Goal: Task Accomplishment & Management: Manage account settings

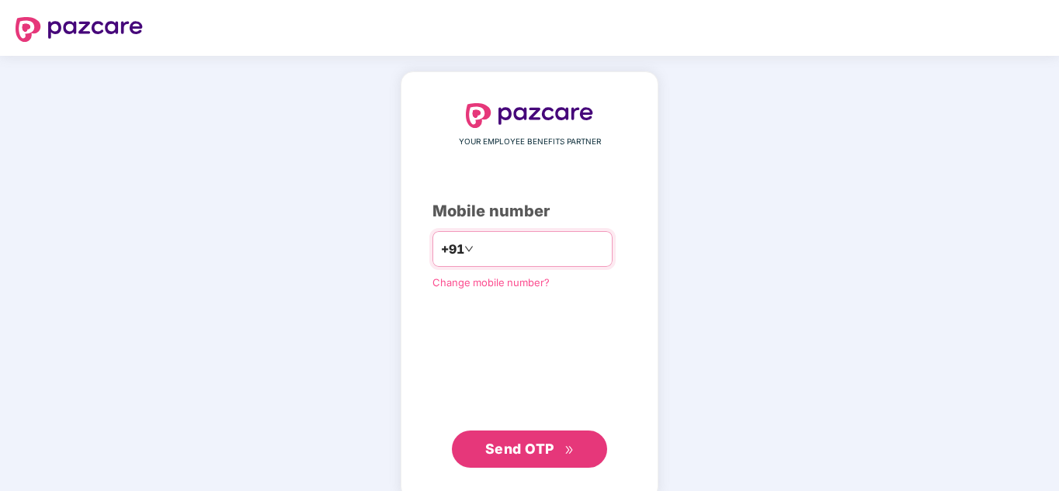
click at [478, 241] on input "number" at bounding box center [540, 249] width 127 height 25
type input "**********"
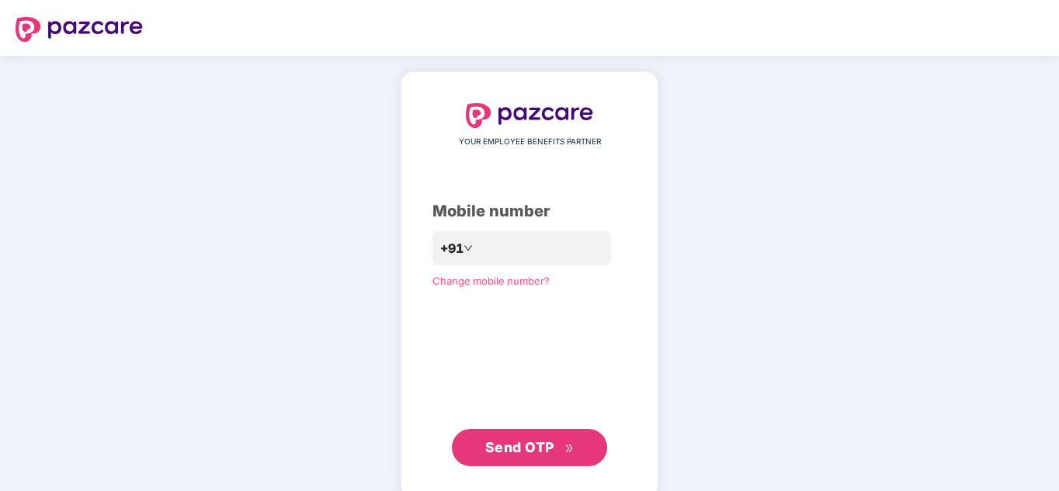
click at [513, 435] on button "Send OTP" at bounding box center [529, 447] width 155 height 37
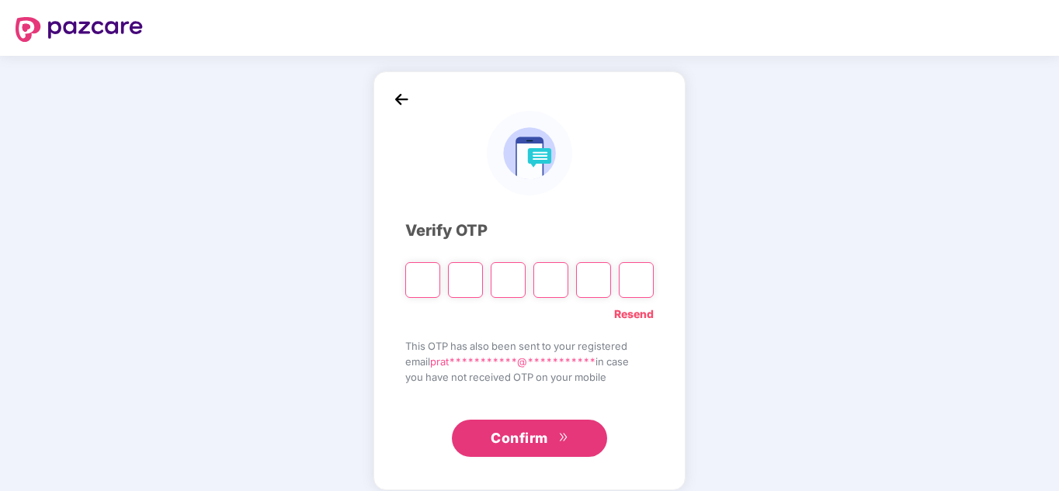
type input "*"
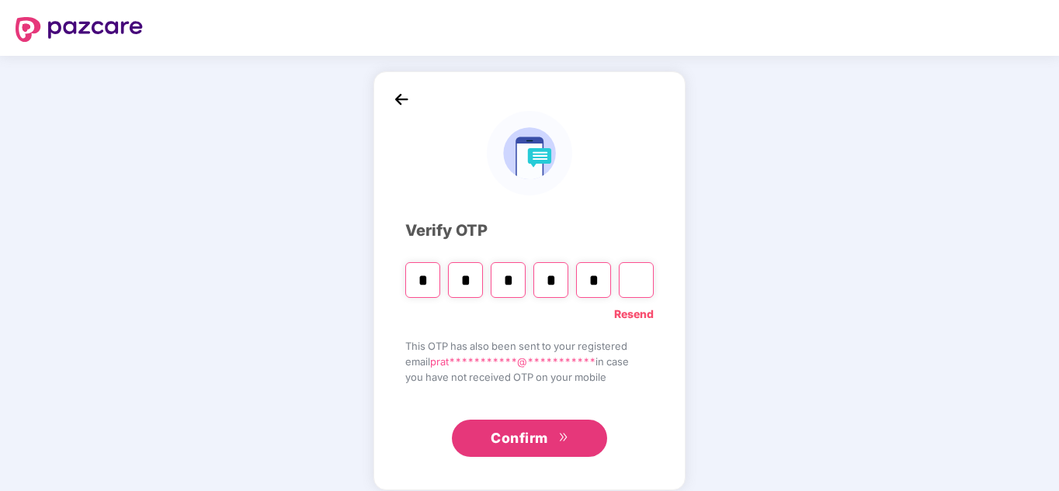
type input "*"
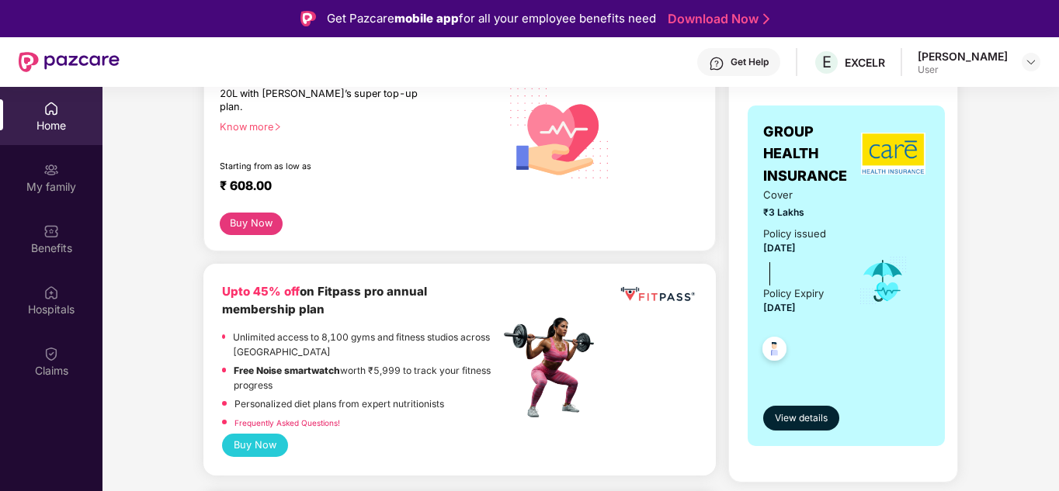
scroll to position [258, 0]
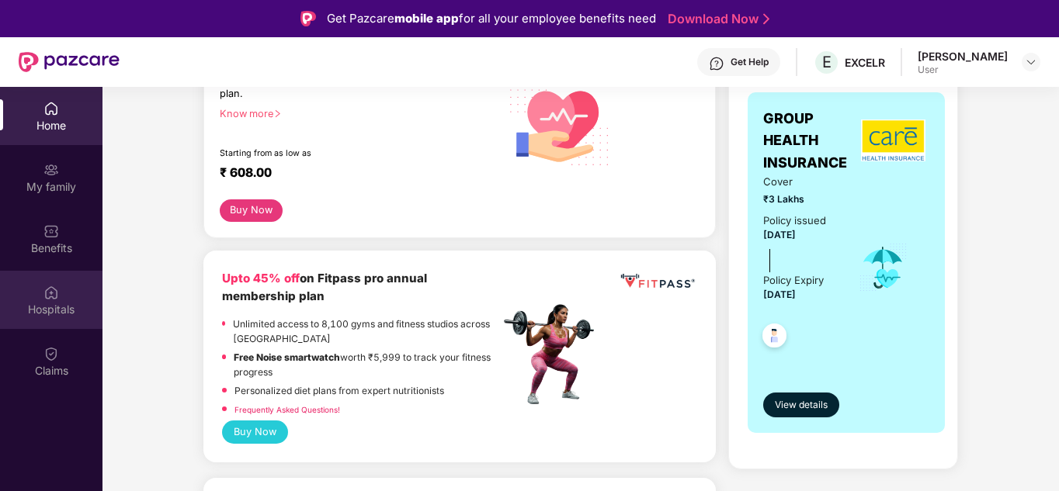
click at [55, 303] on div "Hospitals" at bounding box center [51, 310] width 102 height 16
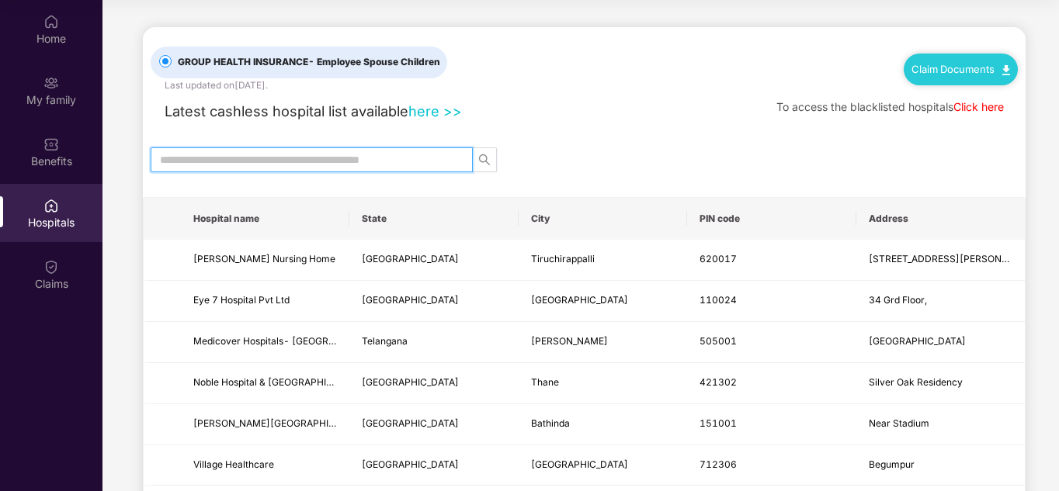
click at [332, 161] on input "text" at bounding box center [305, 159] width 291 height 17
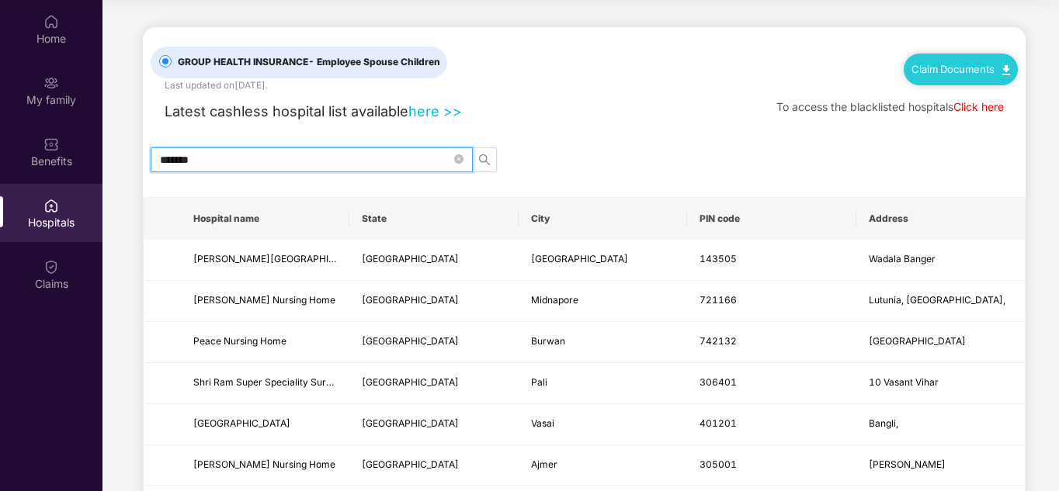
type input "********"
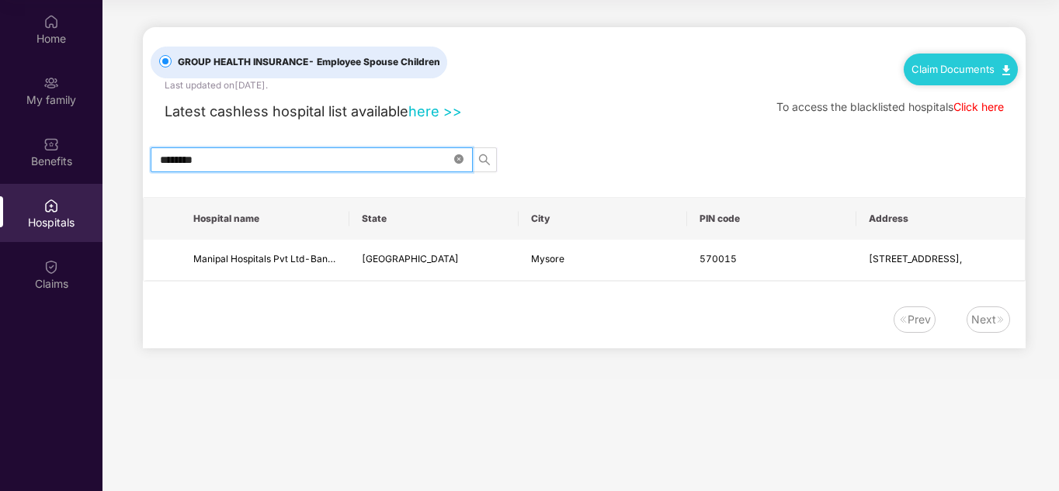
click at [462, 159] on icon "close-circle" at bounding box center [458, 158] width 9 height 9
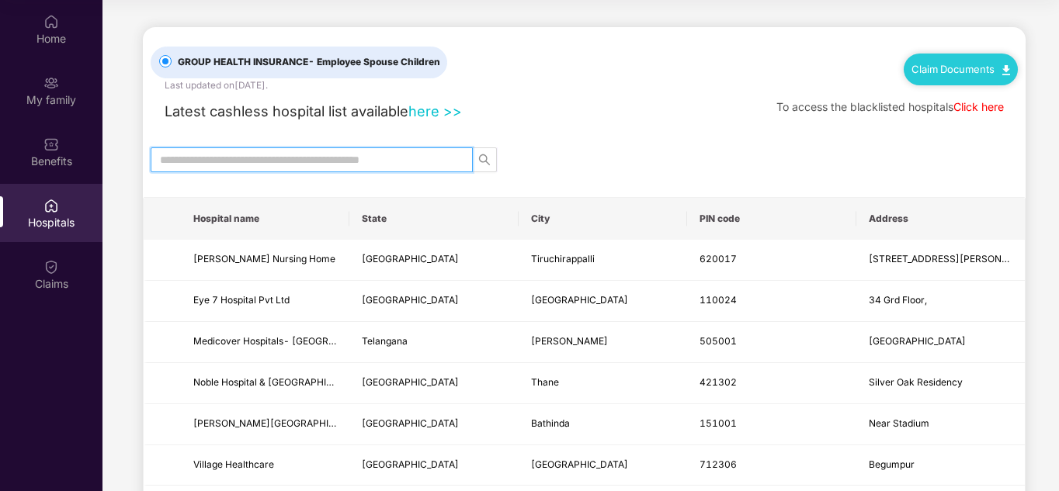
click at [432, 112] on link "here >>" at bounding box center [435, 110] width 54 height 17
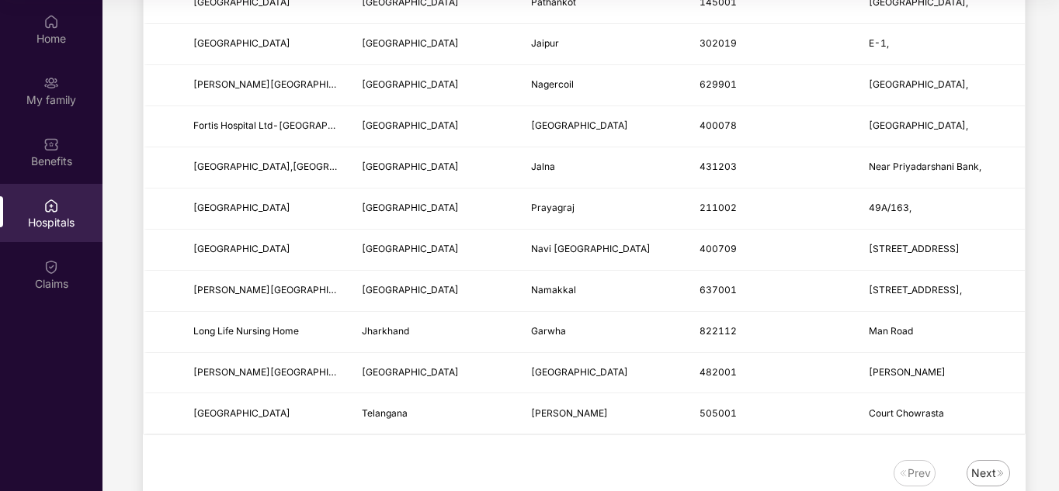
scroll to position [1902, 0]
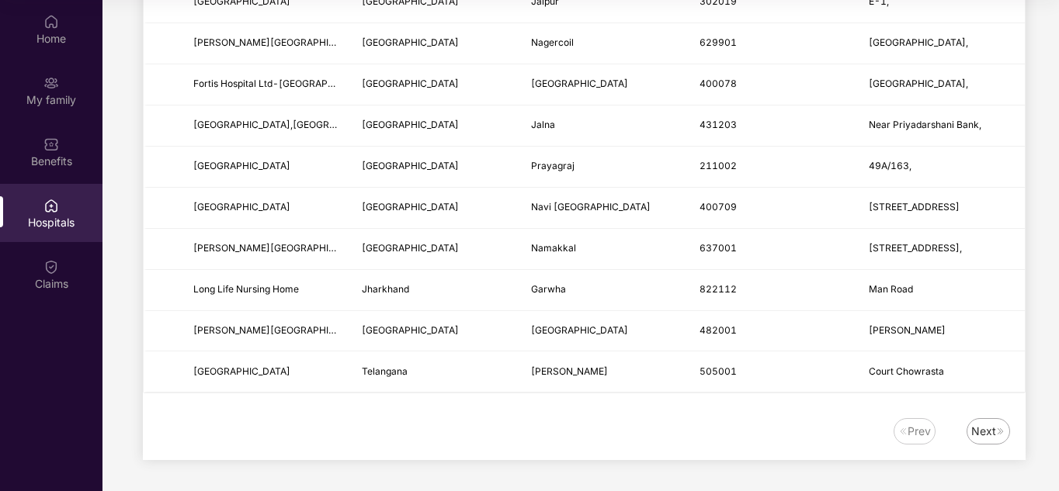
click at [978, 425] on div "Next" at bounding box center [983, 431] width 25 height 17
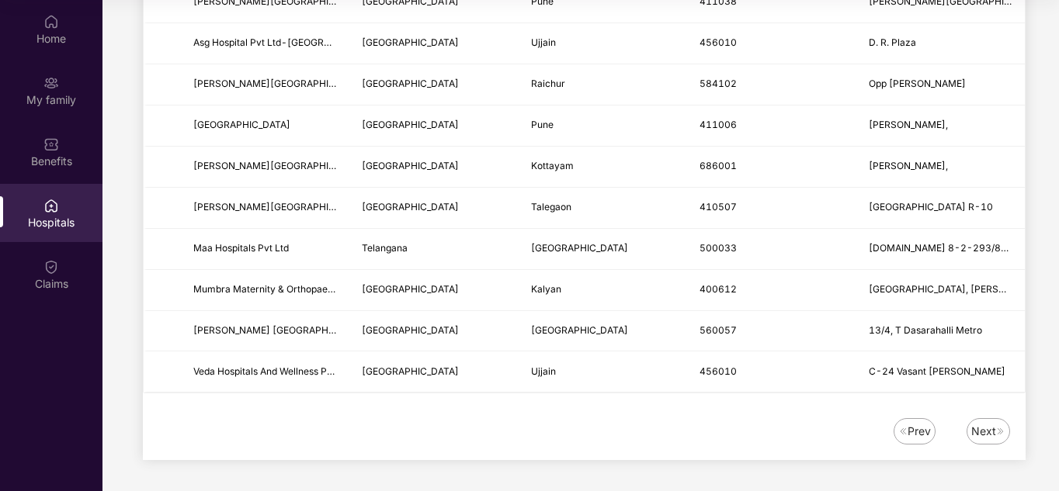
click at [986, 428] on div "Next" at bounding box center [983, 431] width 25 height 17
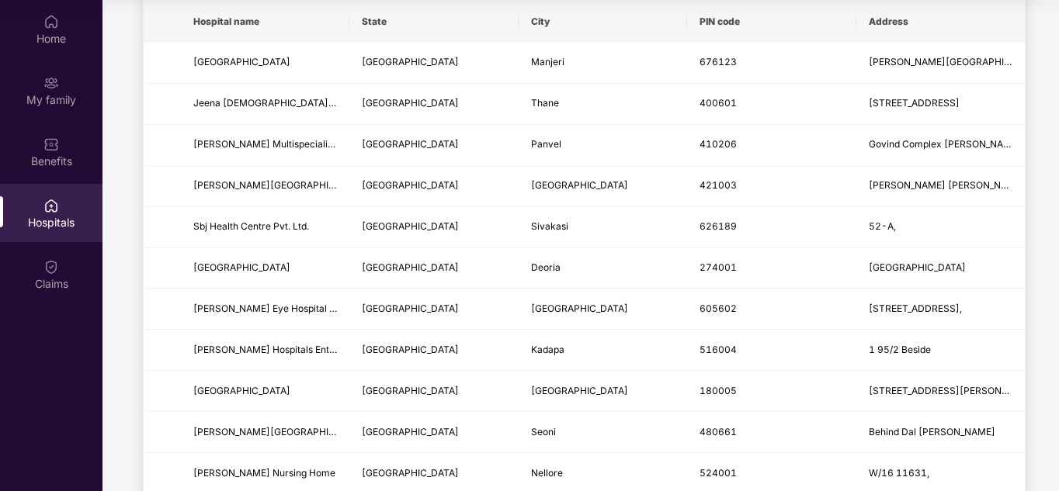
scroll to position [0, 0]
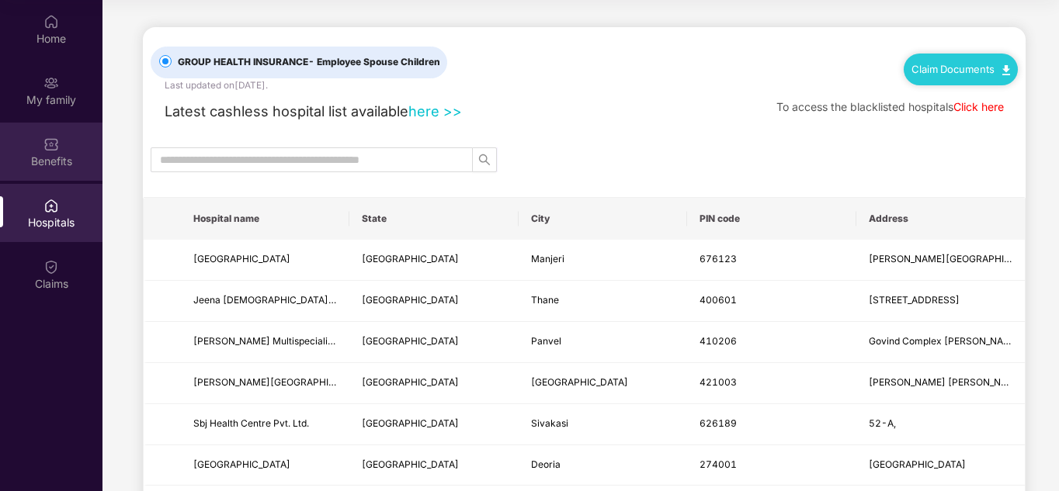
click at [60, 141] on div "Benefits" at bounding box center [51, 152] width 102 height 58
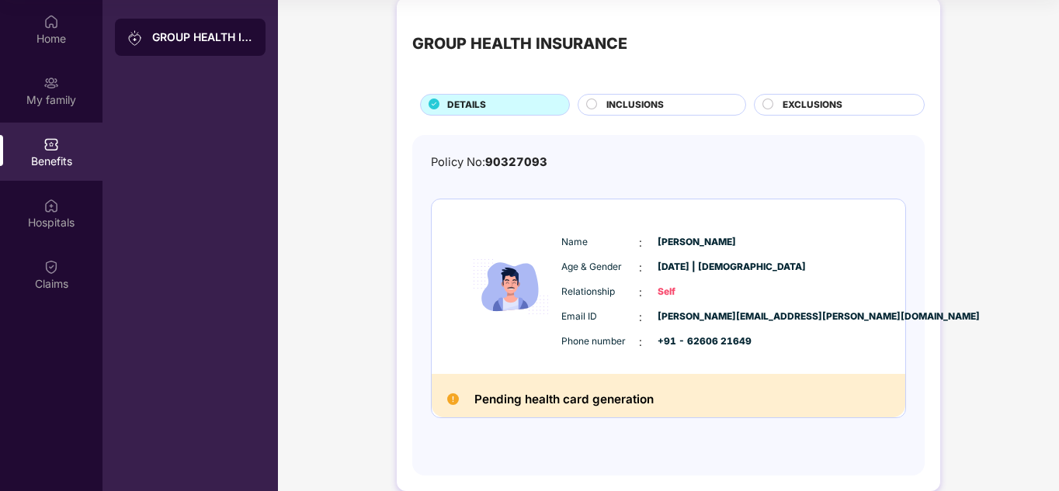
scroll to position [41, 0]
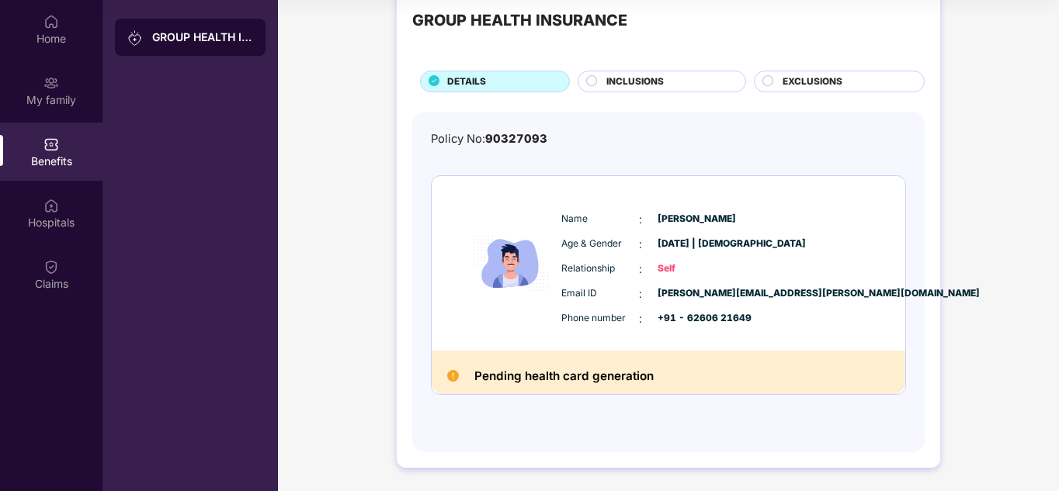
click at [733, 265] on span "Self" at bounding box center [696, 269] width 78 height 15
click at [629, 82] on span "INCLUSIONS" at bounding box center [634, 82] width 57 height 15
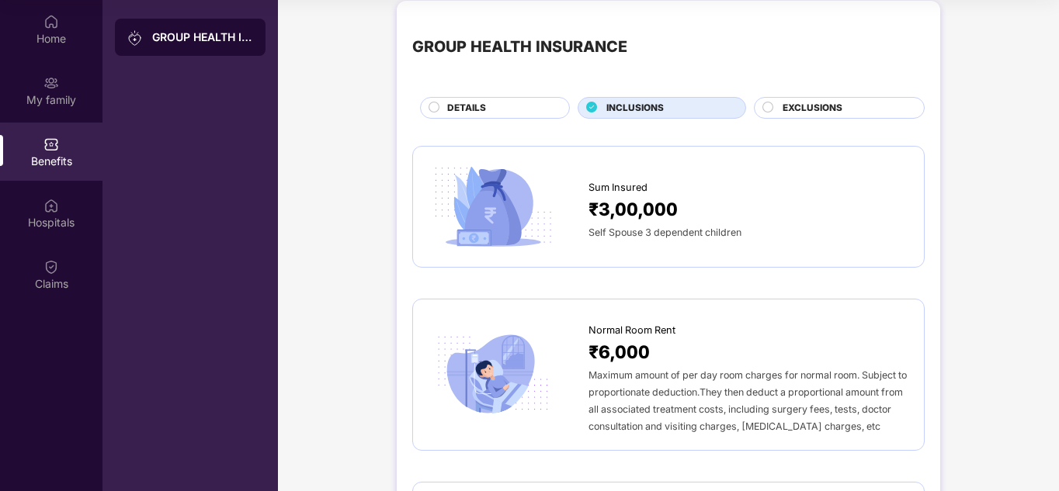
scroll to position [0, 0]
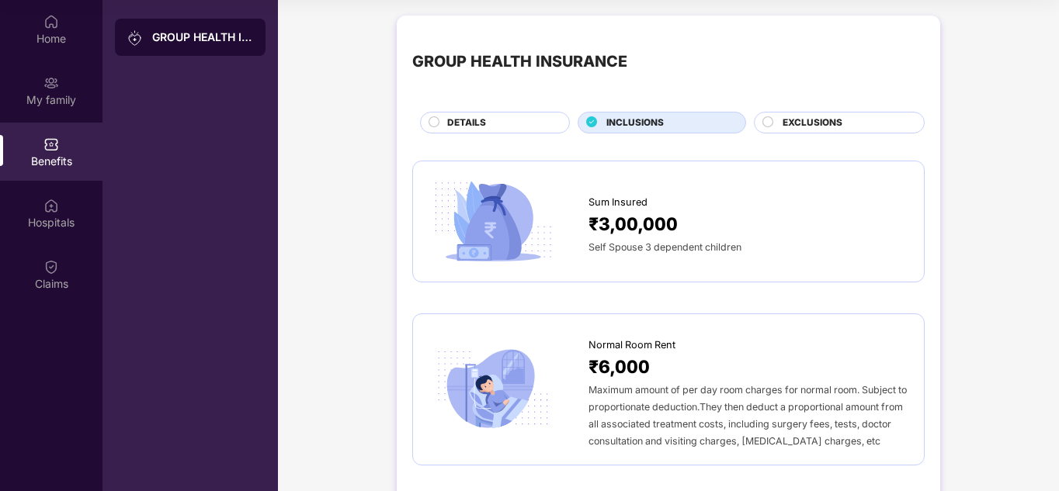
click at [730, 272] on div "Sum Insured ₹3,00,000 Self Spouse 3 dependent children" at bounding box center [668, 222] width 512 height 122
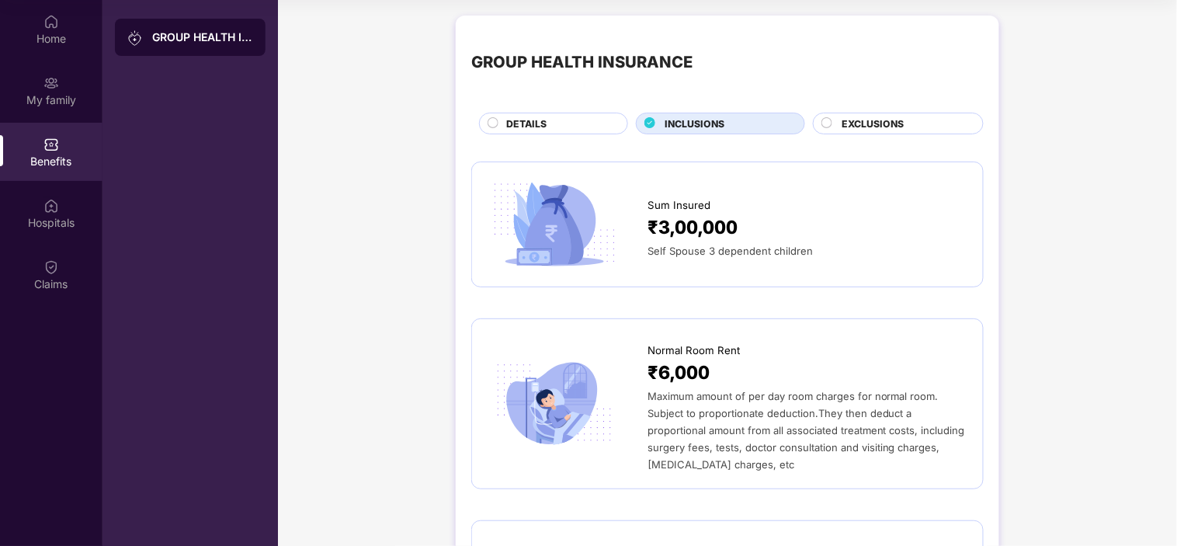
click at [739, 244] on span "Self Spouse 3 dependent children" at bounding box center [729, 250] width 165 height 12
click at [880, 124] on span "EXCLUSIONS" at bounding box center [872, 123] width 62 height 15
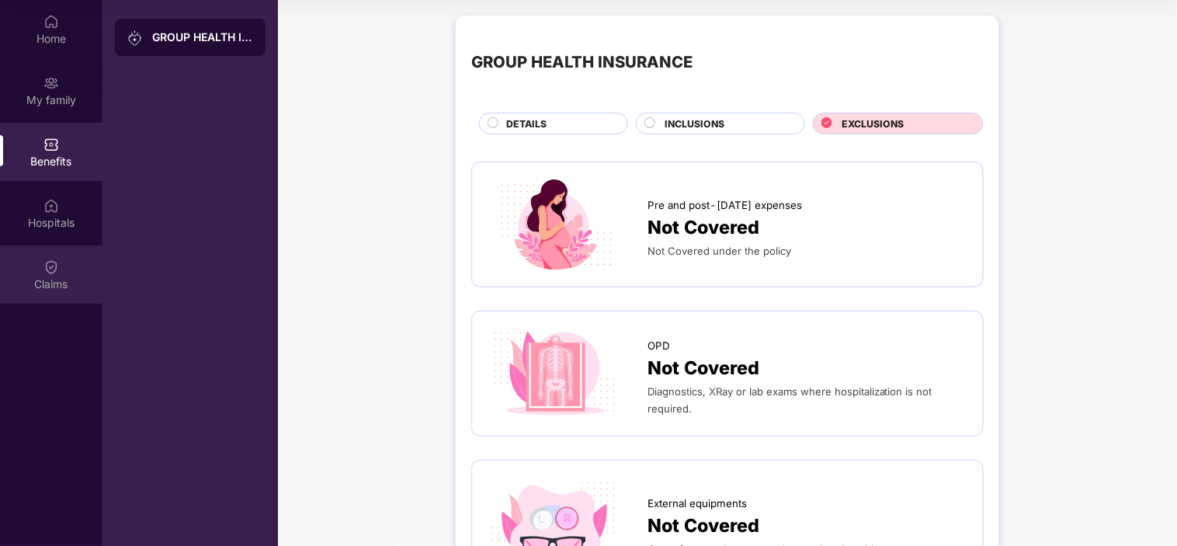
click at [47, 280] on div "Claims" at bounding box center [51, 284] width 102 height 16
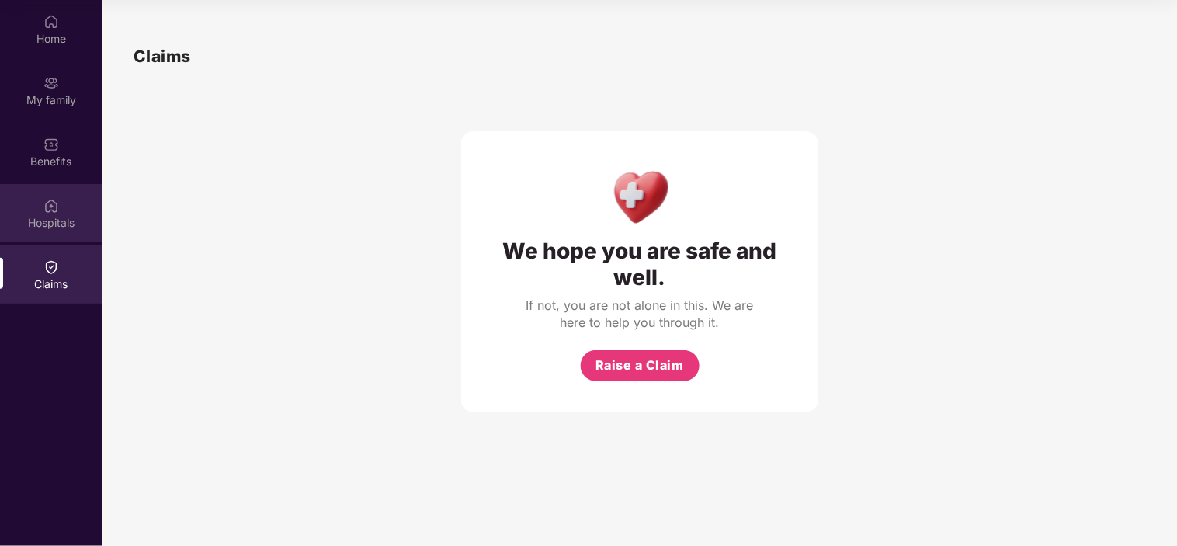
click at [50, 220] on div "Hospitals" at bounding box center [51, 223] width 102 height 16
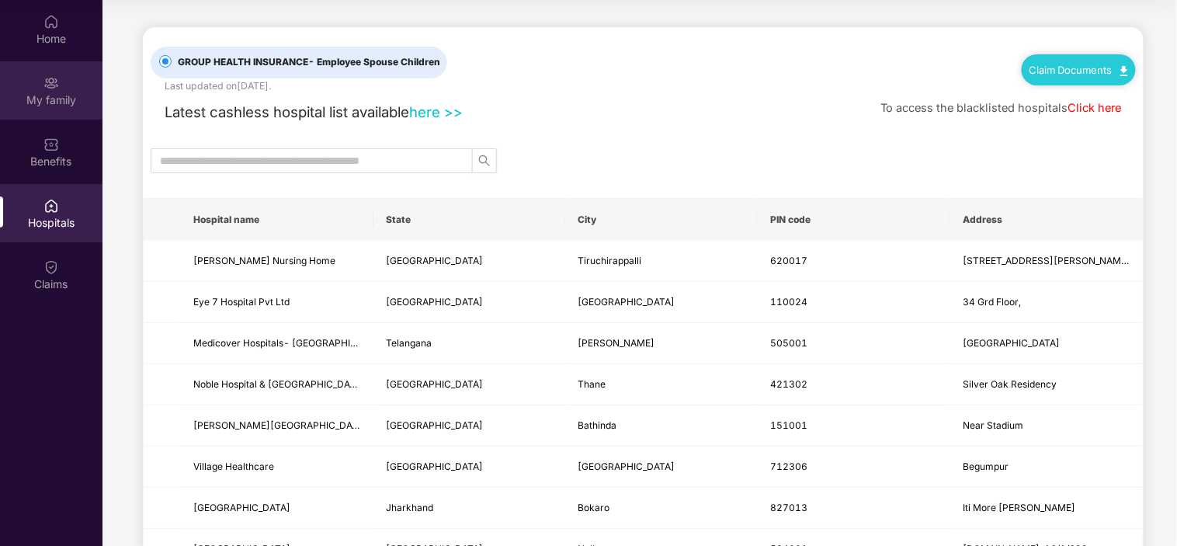
click at [55, 79] on img at bounding box center [51, 83] width 16 height 16
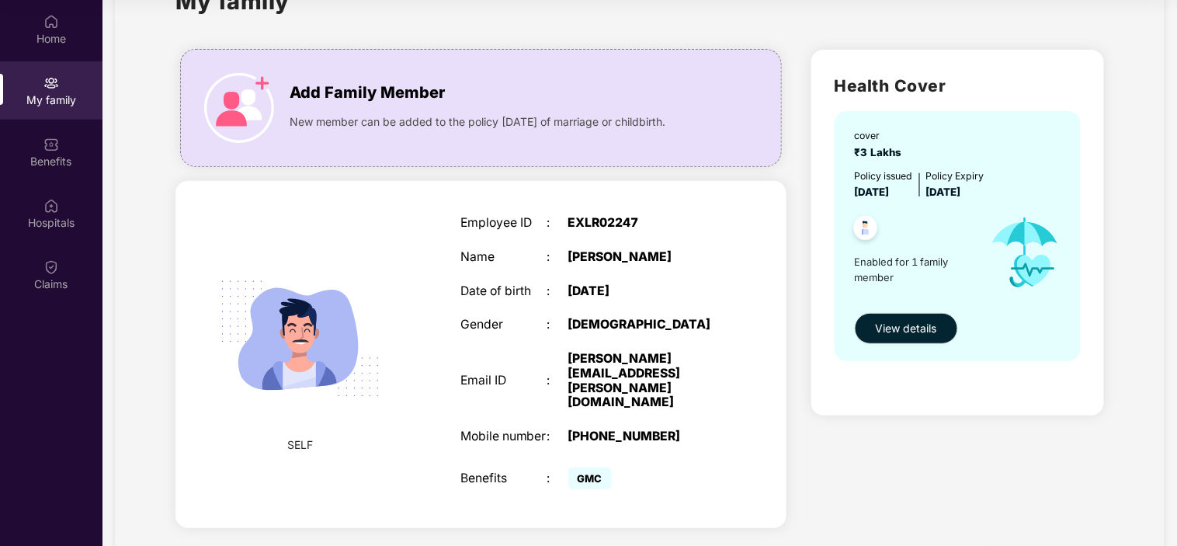
scroll to position [78, 0]
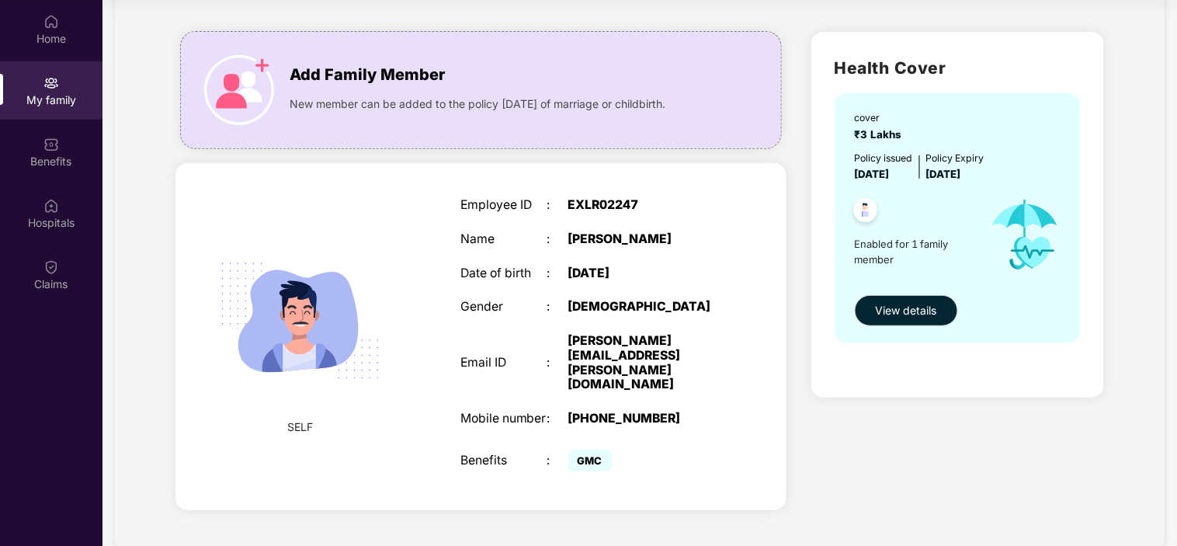
click at [865, 241] on span "Enabled for 1 family member" at bounding box center [916, 252] width 122 height 32
click at [869, 262] on span "Enabled for 1 family member" at bounding box center [916, 252] width 122 height 32
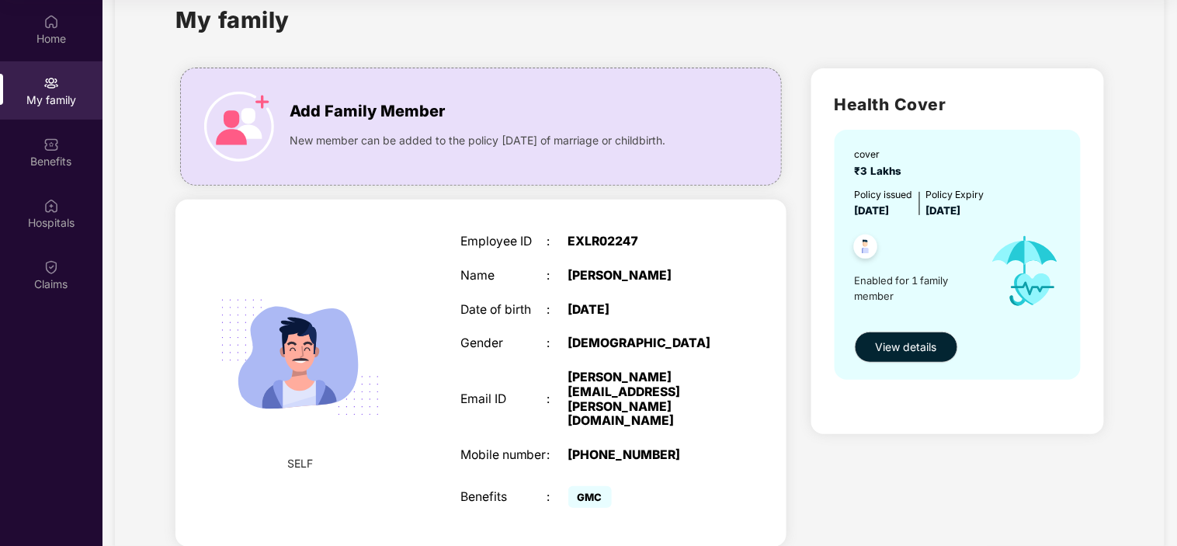
scroll to position [95, 0]
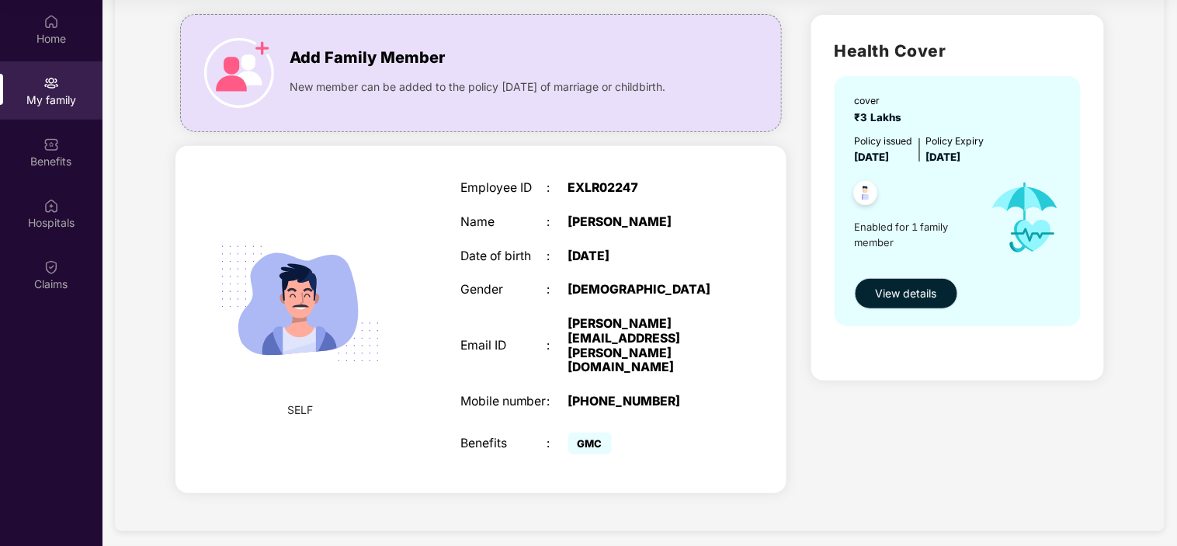
click at [925, 285] on span "View details" at bounding box center [906, 293] width 61 height 17
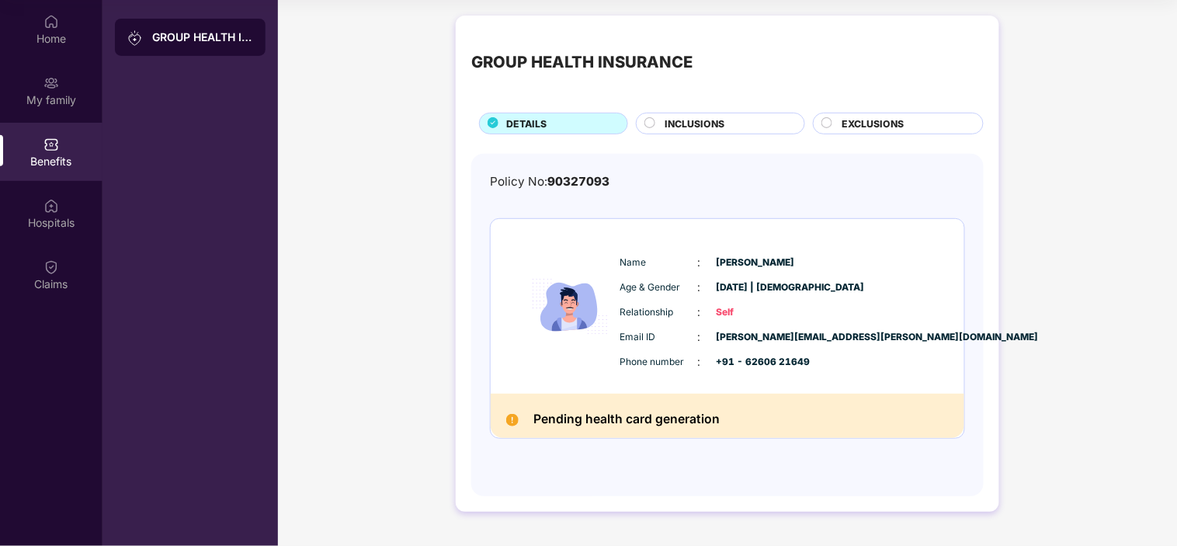
click at [684, 127] on span "INCLUSIONS" at bounding box center [695, 123] width 60 height 15
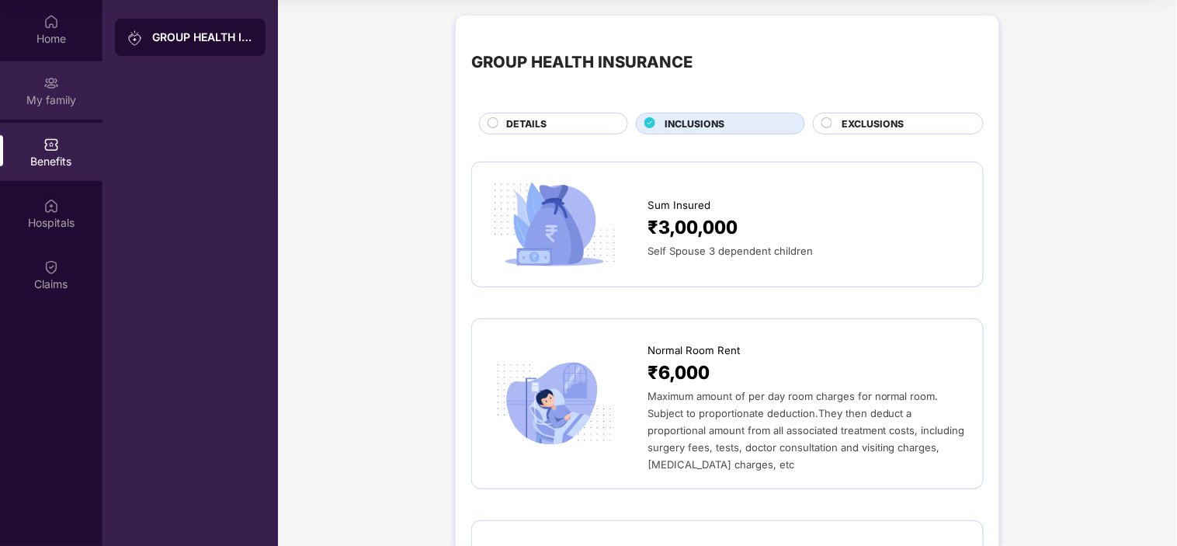
click at [43, 70] on div "My family" at bounding box center [51, 90] width 102 height 58
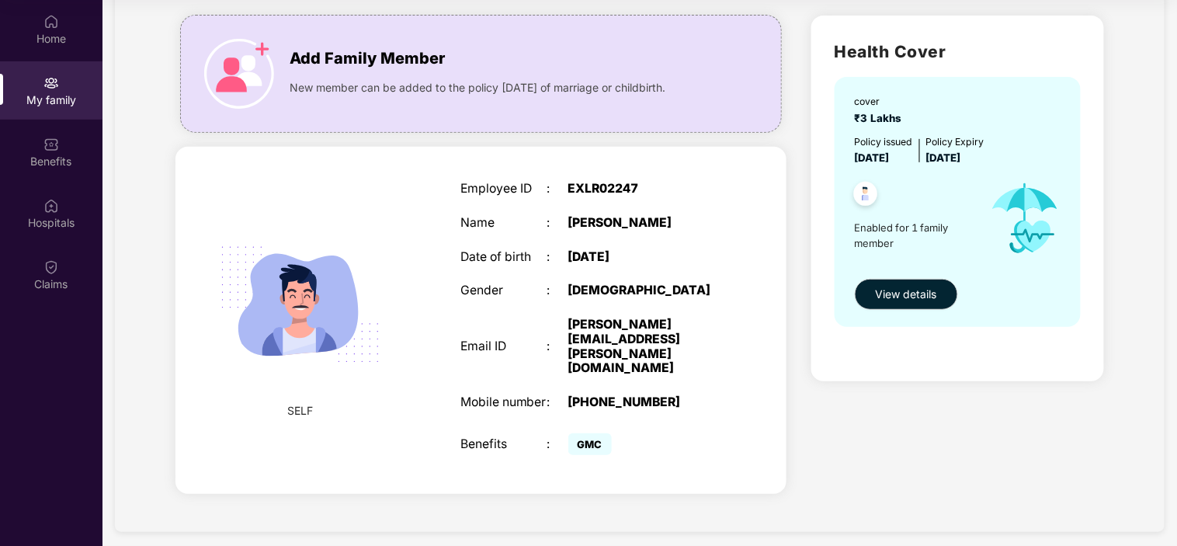
scroll to position [95, 0]
click at [233, 40] on img at bounding box center [239, 73] width 70 height 70
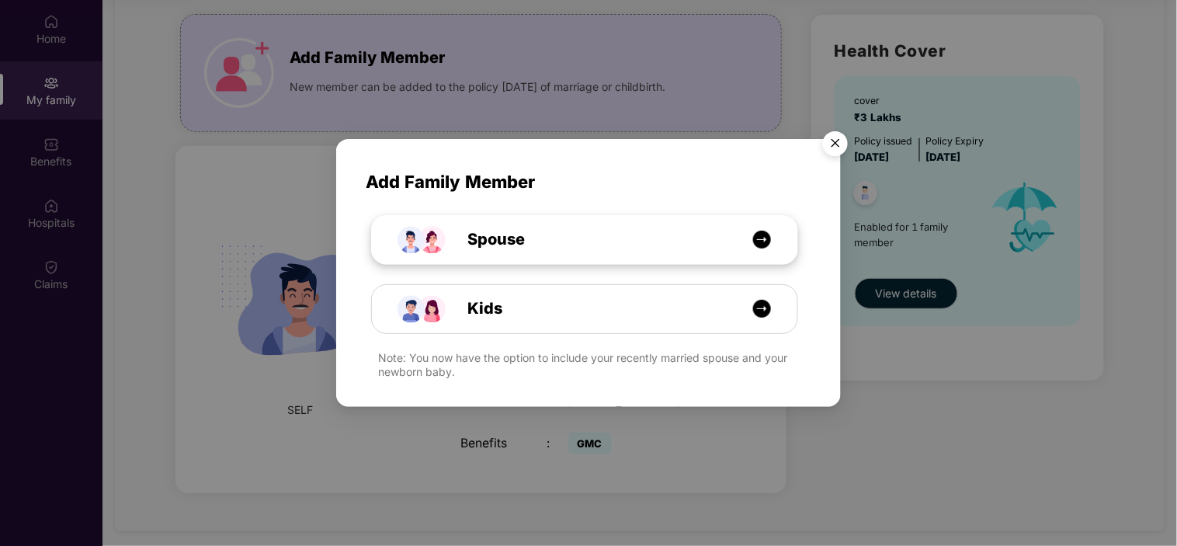
click at [757, 237] on img at bounding box center [761, 239] width 19 height 19
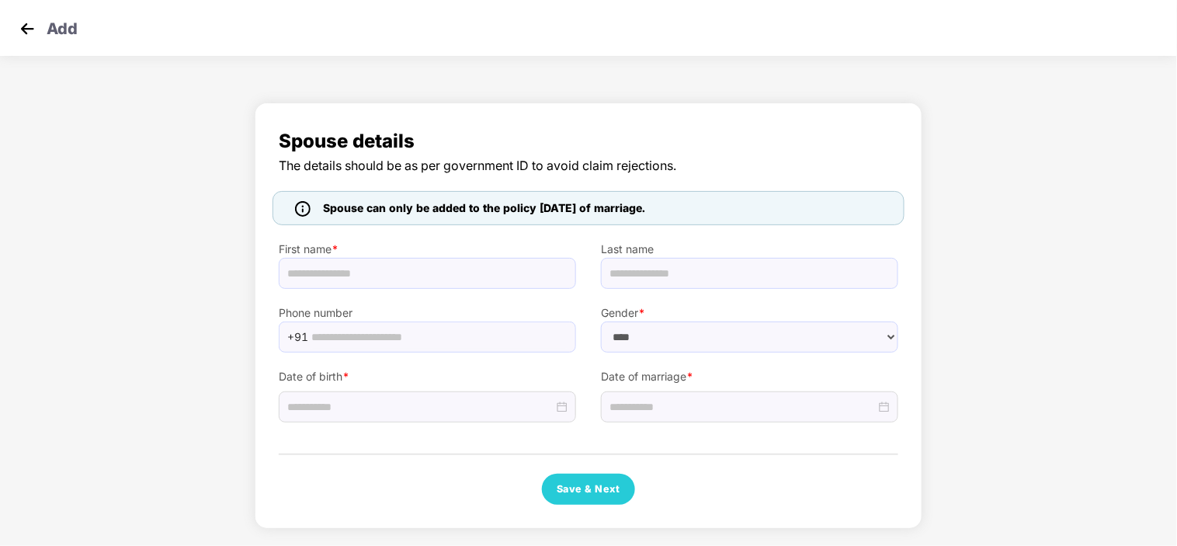
select select "******"
click at [20, 28] on img at bounding box center [27, 28] width 23 height 23
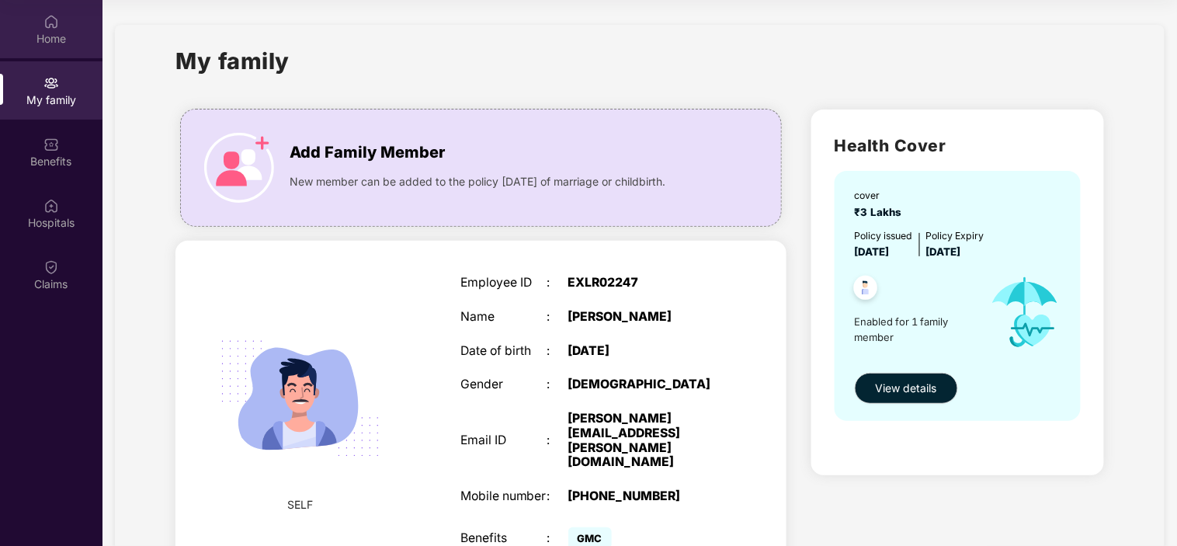
click at [57, 31] on div "Home" at bounding box center [51, 39] width 102 height 16
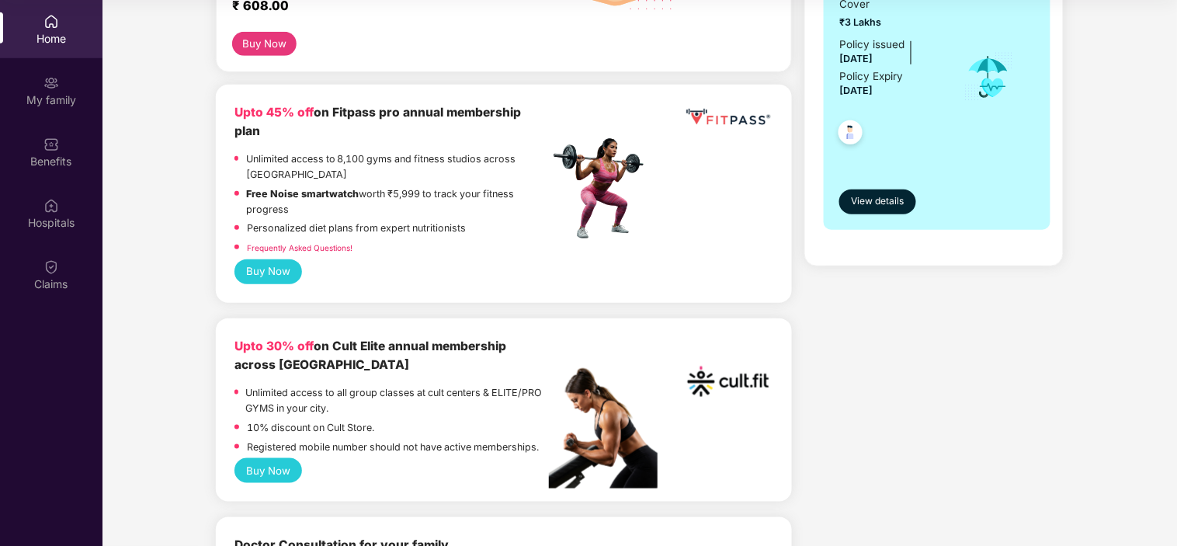
scroll to position [326, 0]
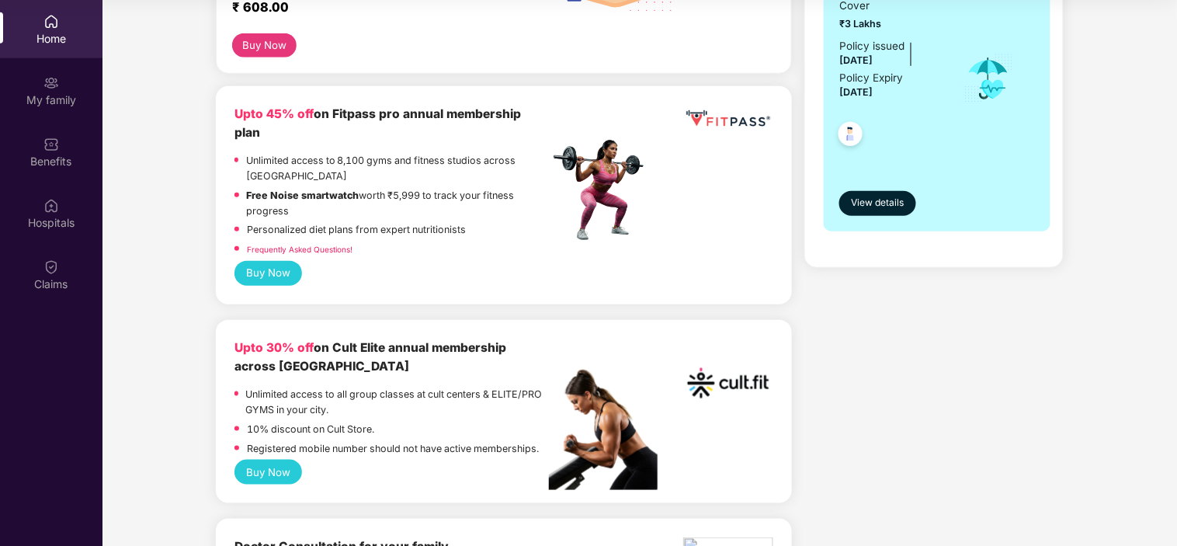
click at [262, 261] on button "Buy Now" at bounding box center [268, 273] width 68 height 25
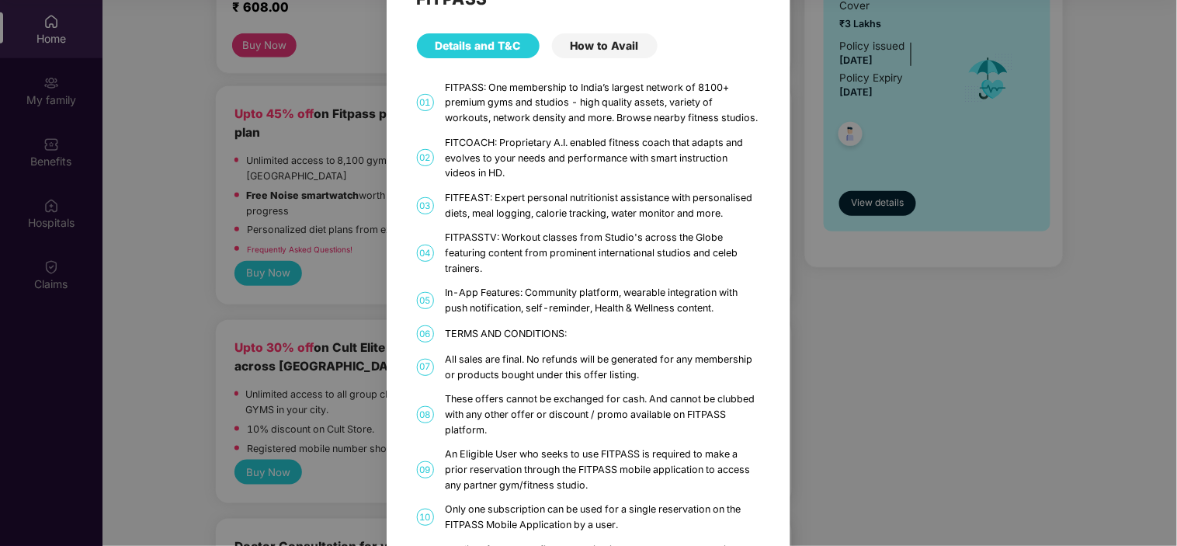
scroll to position [0, 0]
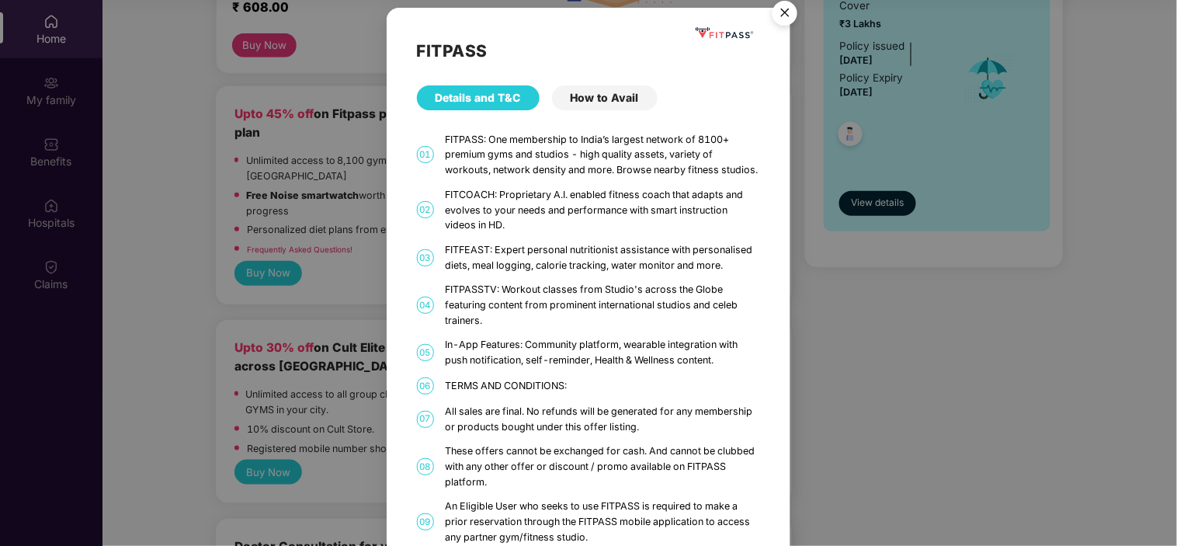
click at [788, 11] on img "Close" at bounding box center [784, 15] width 43 height 43
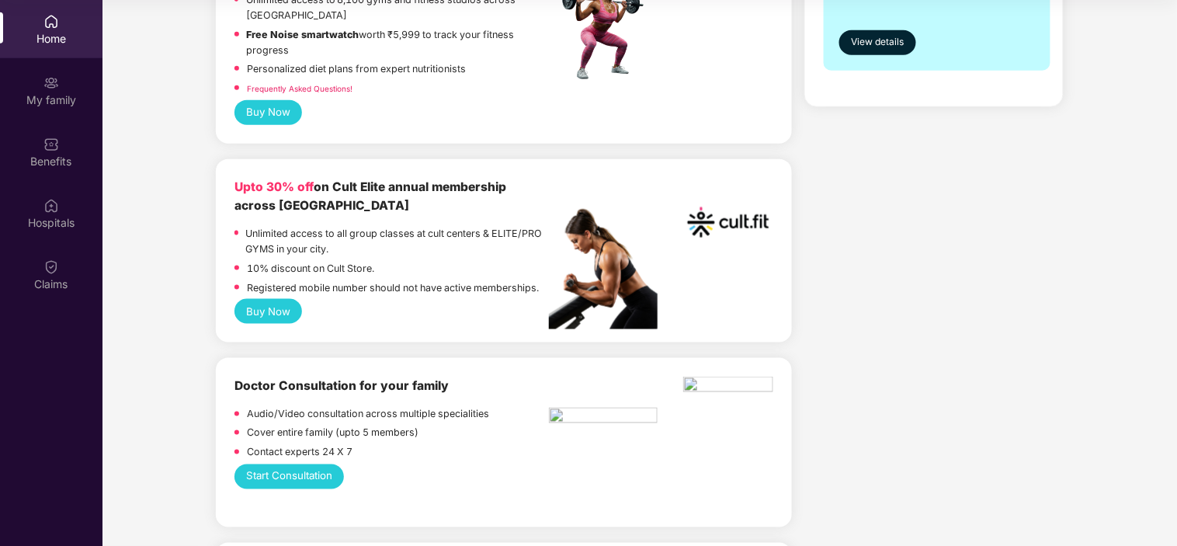
scroll to position [514, 0]
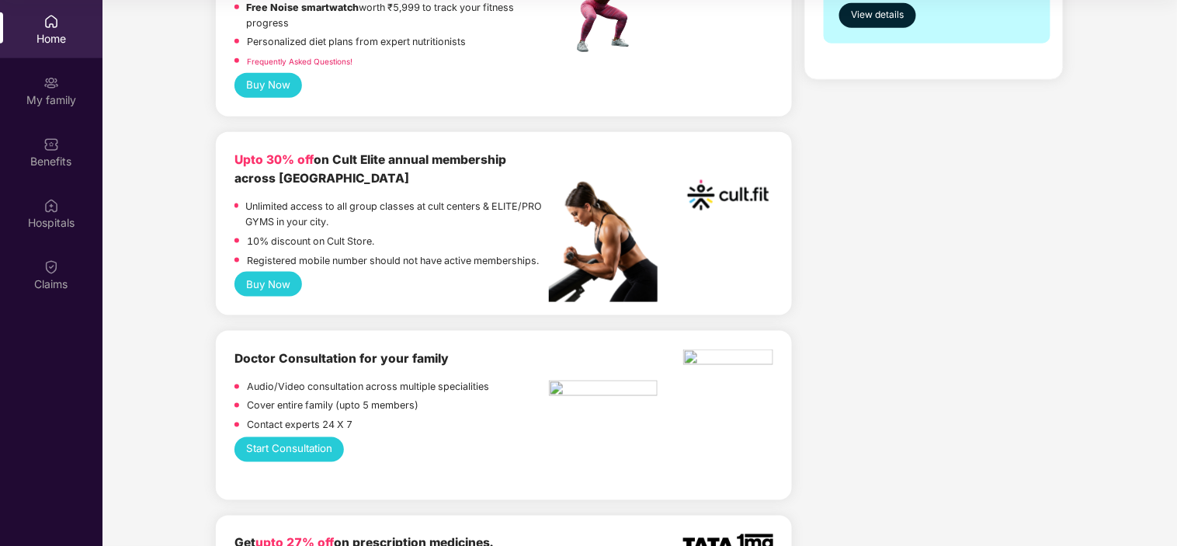
click at [275, 272] on button "Buy Now" at bounding box center [268, 284] width 68 height 25
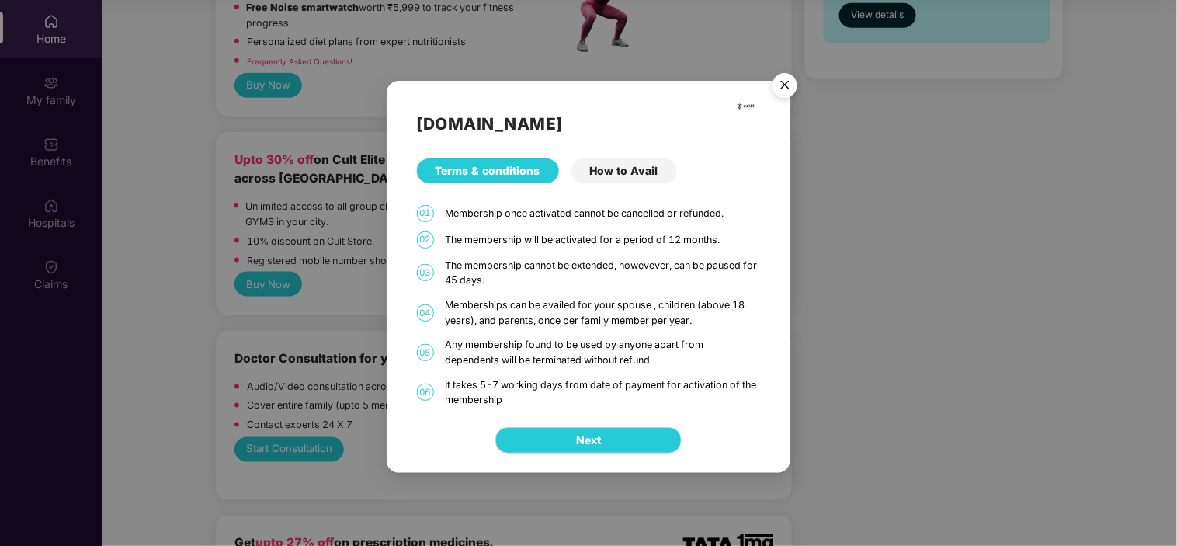
click at [610, 313] on div "Memberships can be availed for your spouse , children (above 18 years), and par…" at bounding box center [603, 312] width 315 height 30
click at [615, 159] on div "How to Avail" at bounding box center [624, 170] width 106 height 25
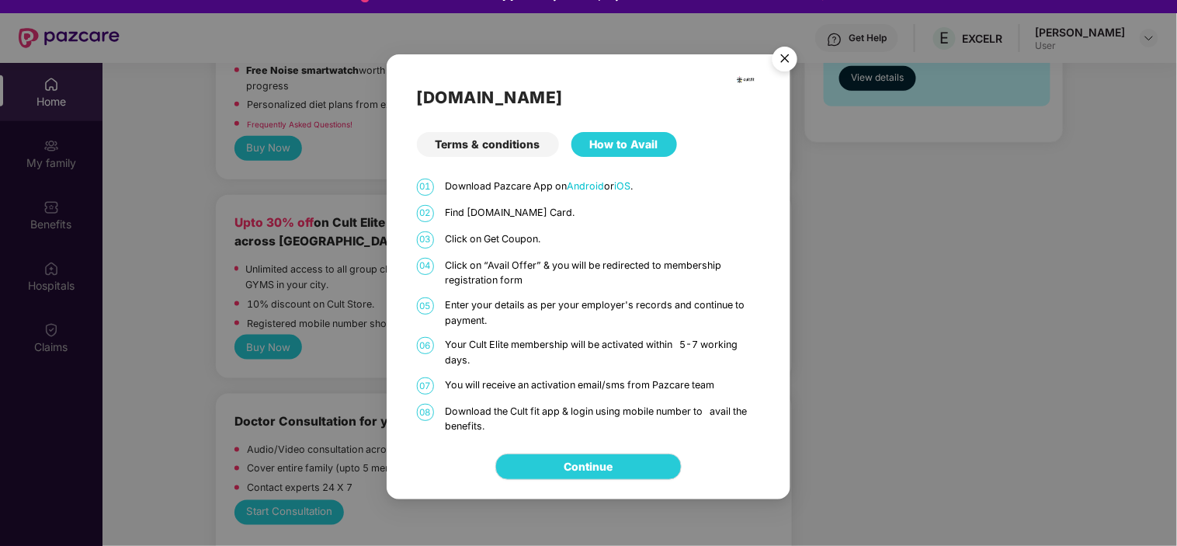
scroll to position [22, 0]
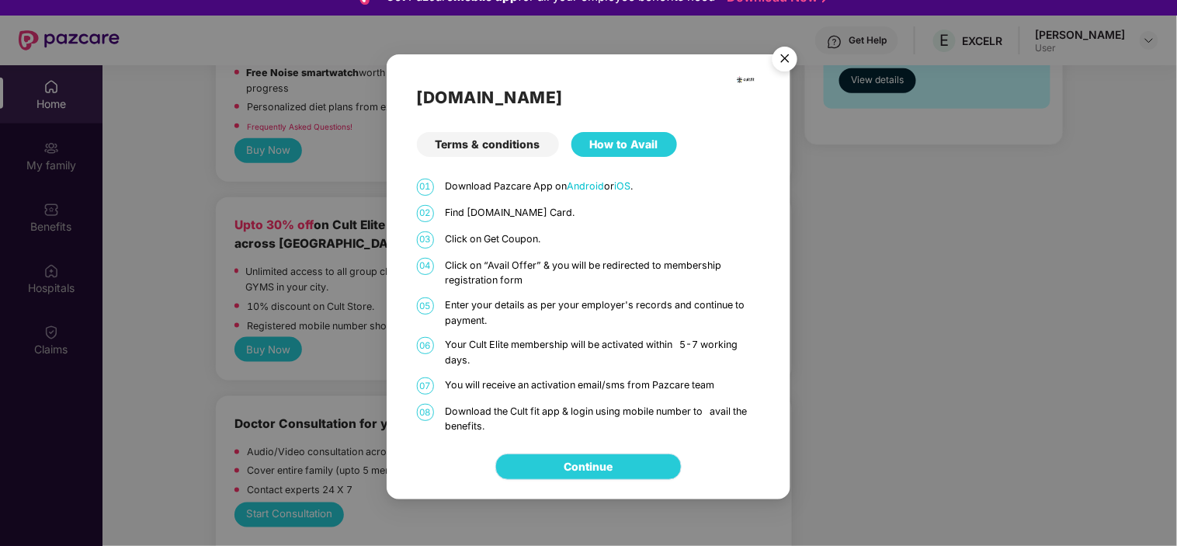
click at [564, 458] on link "Continue" at bounding box center [588, 466] width 49 height 17
click at [781, 64] on img "Close" at bounding box center [784, 61] width 43 height 43
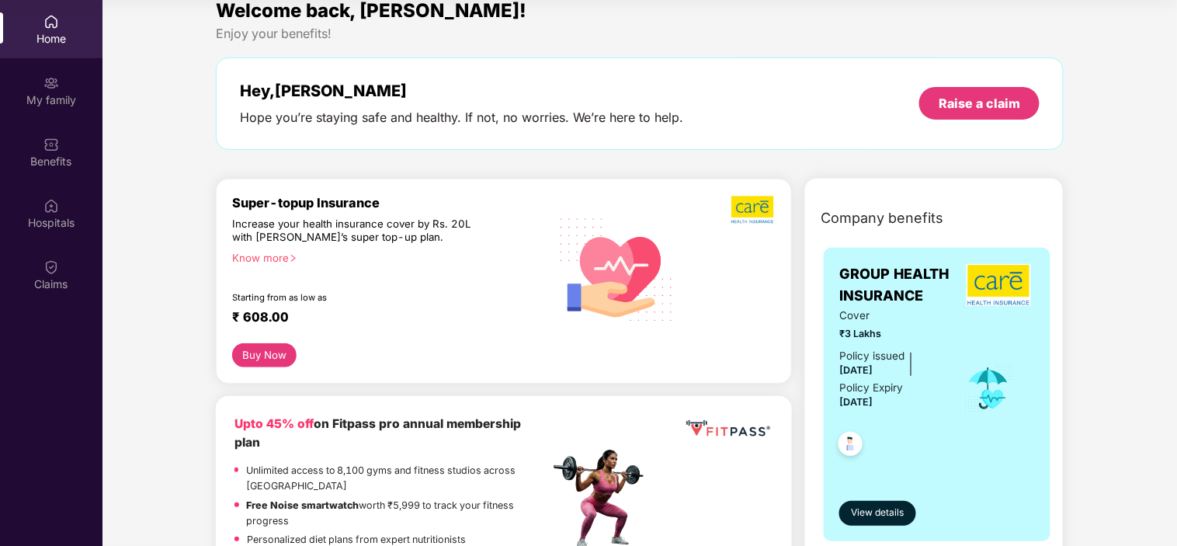
scroll to position [0, 0]
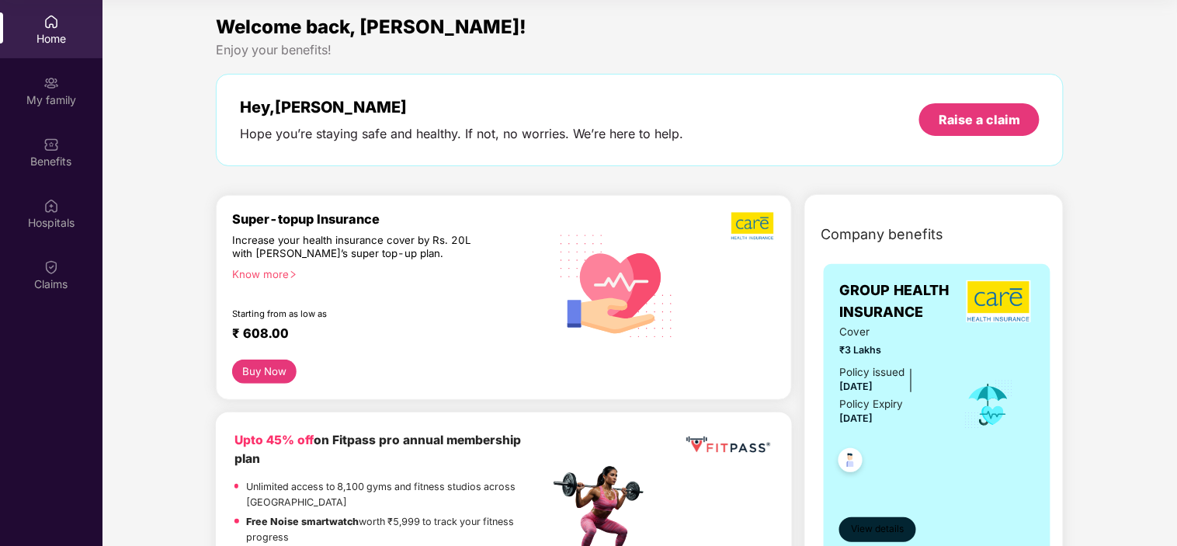
click at [875, 491] on button "View details" at bounding box center [877, 529] width 77 height 25
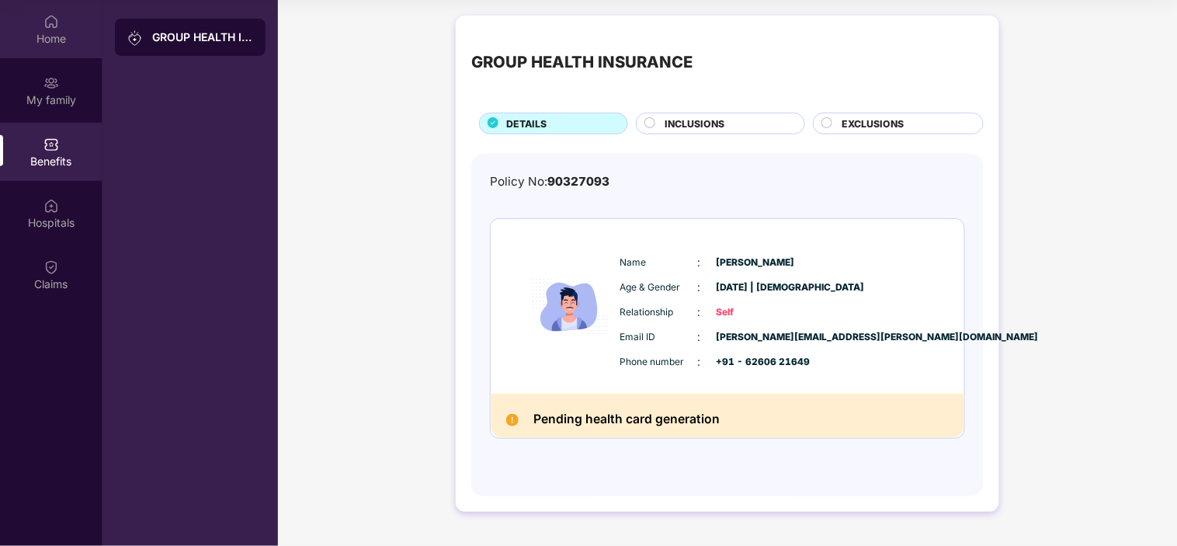
click at [55, 18] on img at bounding box center [51, 22] width 16 height 16
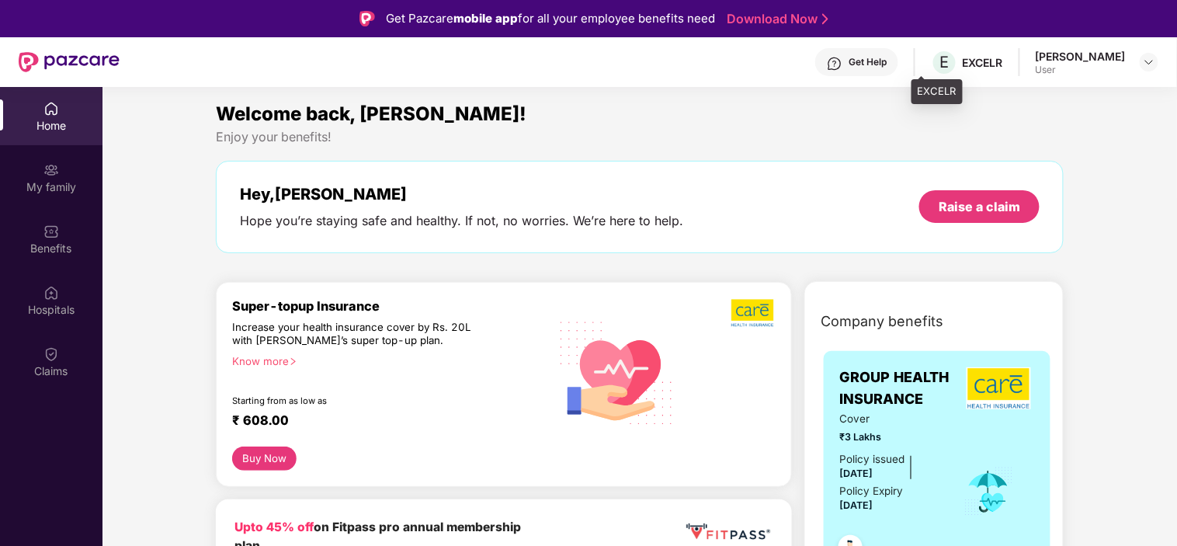
click at [975, 56] on div "EXCELR" at bounding box center [982, 62] width 40 height 15
click at [1058, 61] on img at bounding box center [1149, 62] width 12 height 12
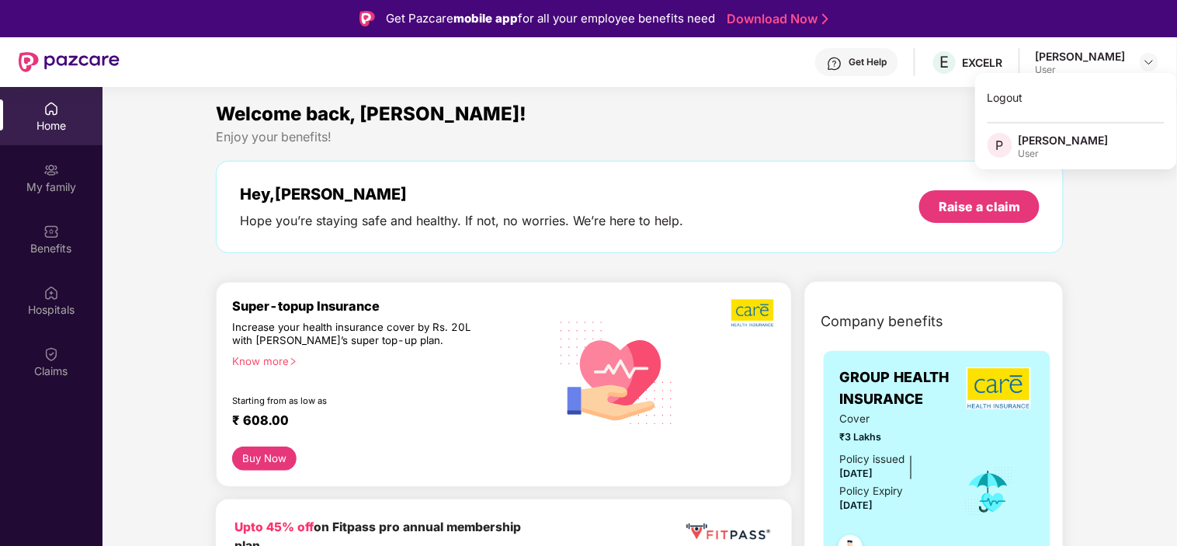
click at [1021, 155] on div "User" at bounding box center [1063, 153] width 90 height 12
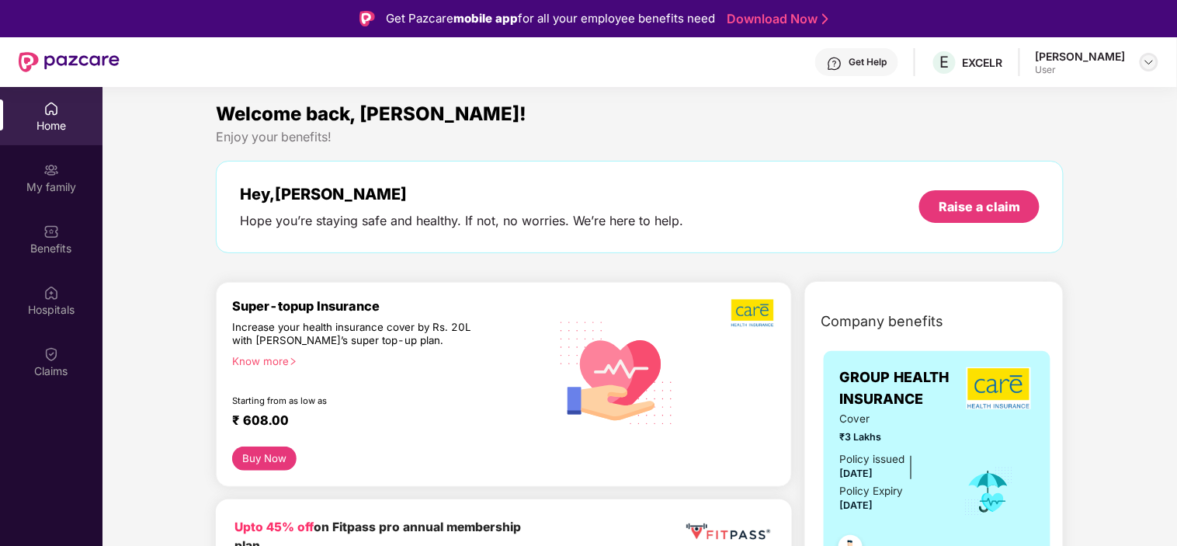
click at [1058, 60] on img at bounding box center [1149, 62] width 12 height 12
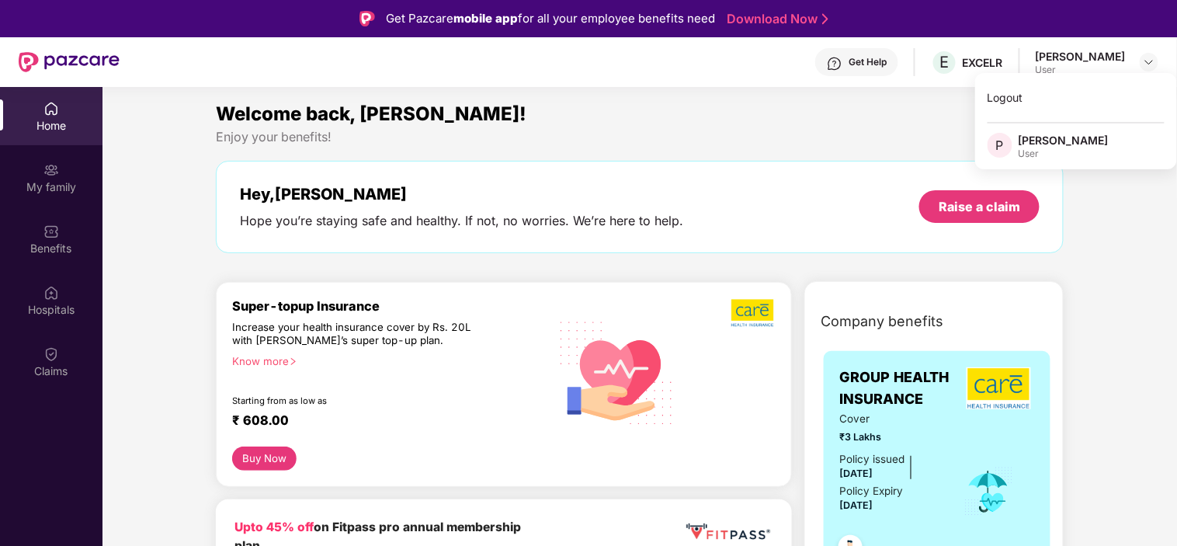
click at [398, 105] on span "Welcome back, [PERSON_NAME]!" at bounding box center [371, 113] width 310 height 23
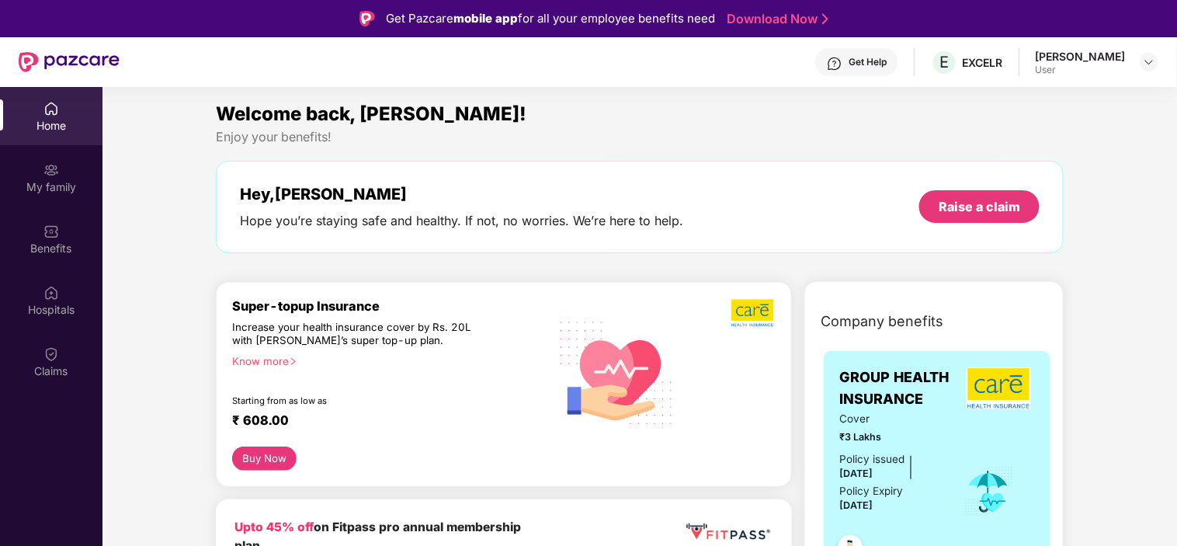
click at [262, 355] on div "Know more" at bounding box center [386, 360] width 308 height 11
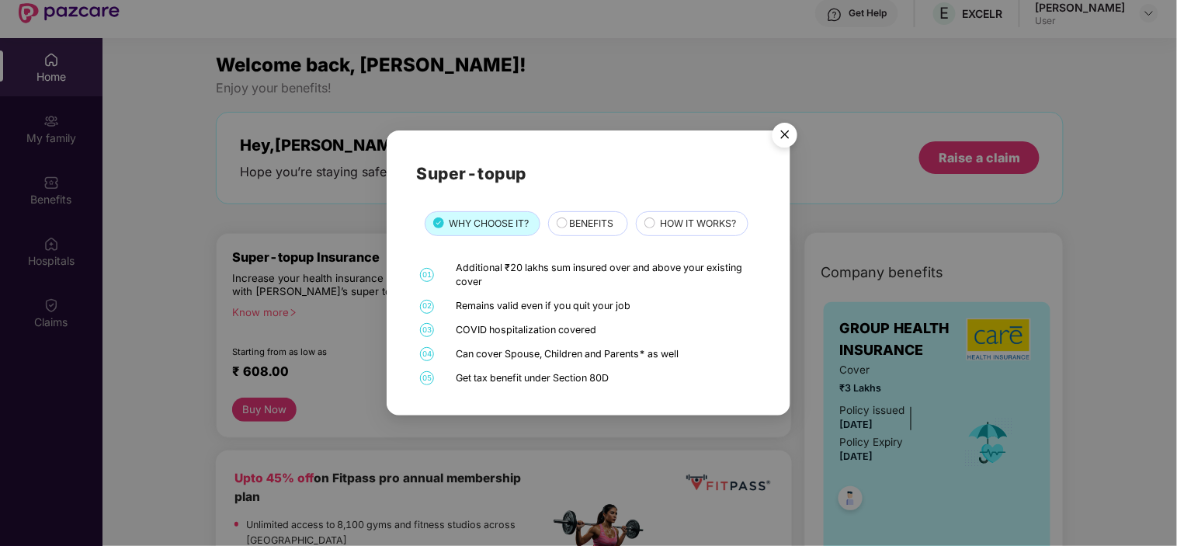
scroll to position [58, 0]
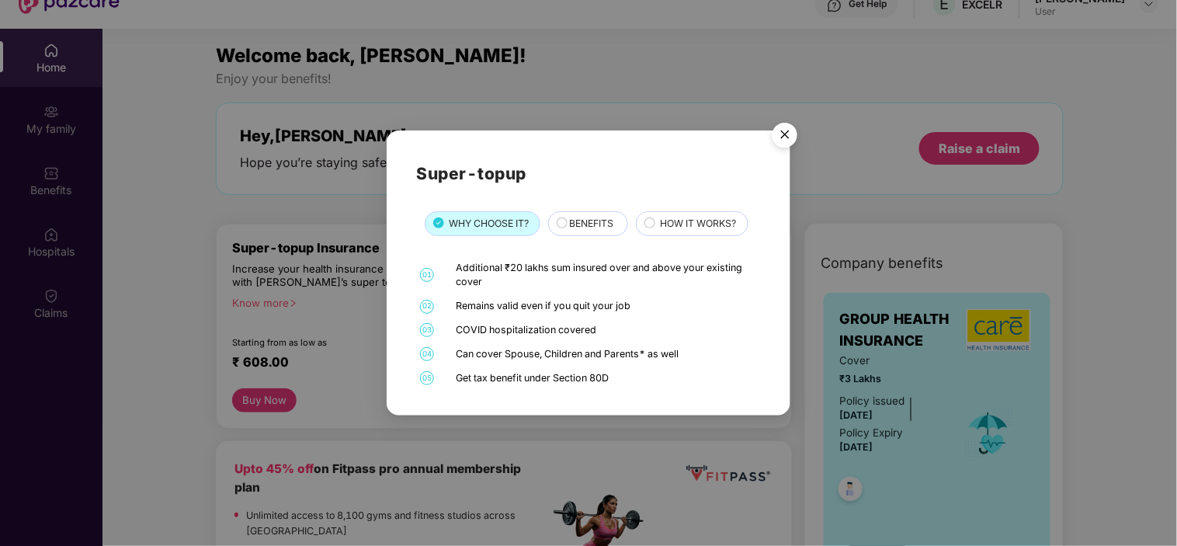
click at [585, 219] on span "BENEFITS" at bounding box center [592, 223] width 44 height 15
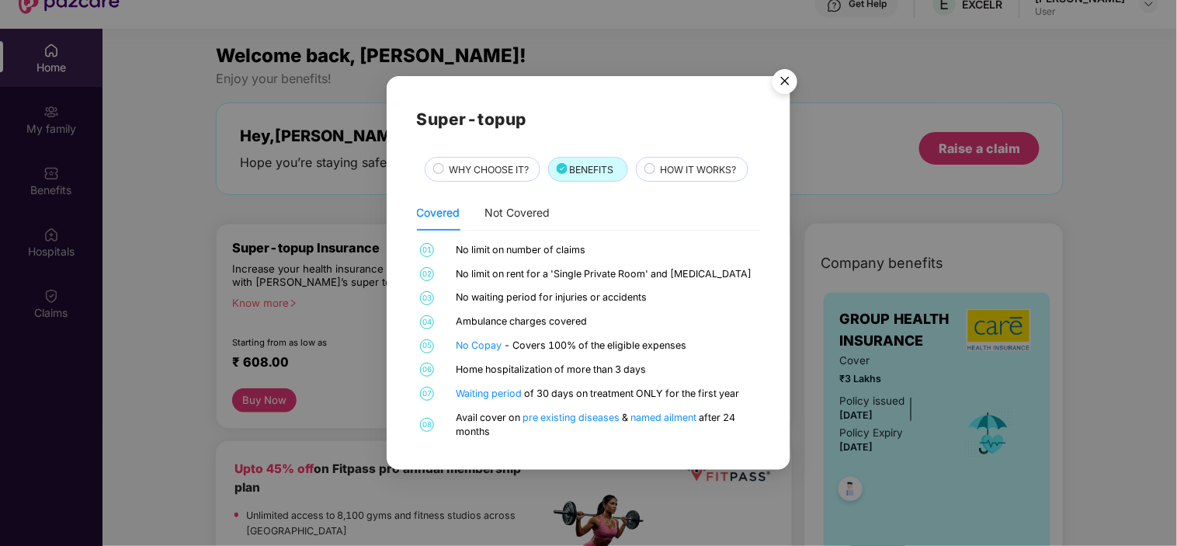
scroll to position [87, 0]
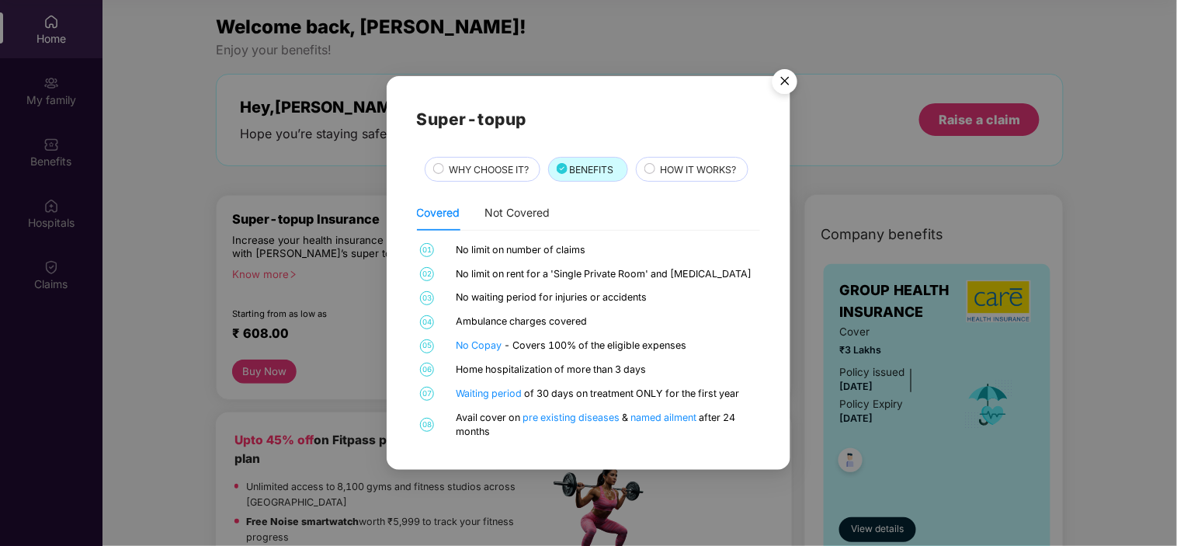
click at [675, 162] on span "HOW IT WORKS?" at bounding box center [698, 169] width 76 height 15
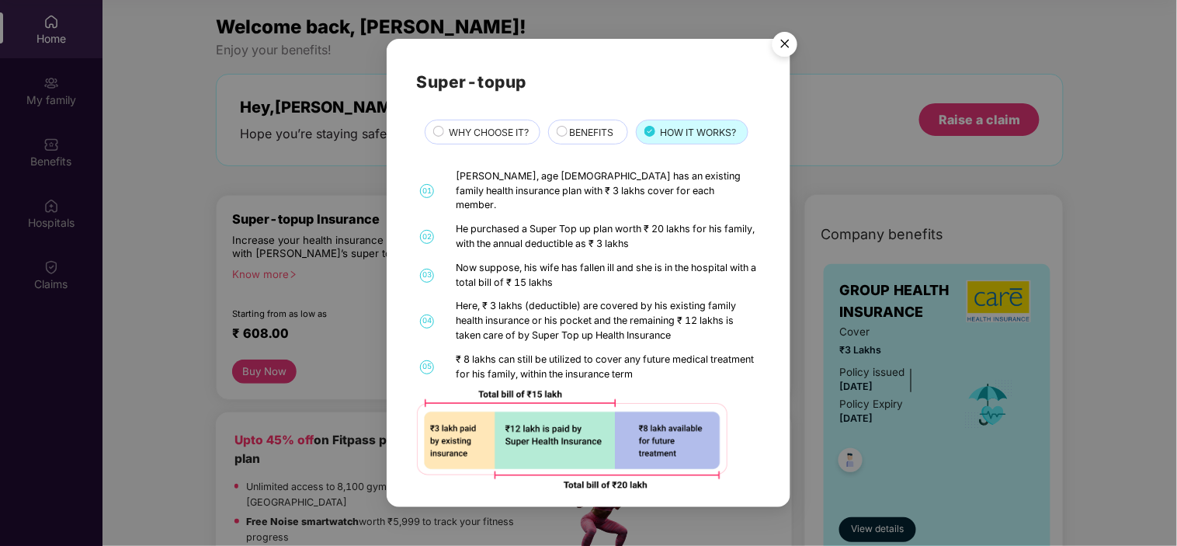
click at [790, 41] on img "Close" at bounding box center [784, 46] width 43 height 43
